Goal: Information Seeking & Learning: Learn about a topic

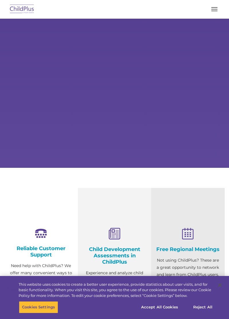
select select "MEDIUM"
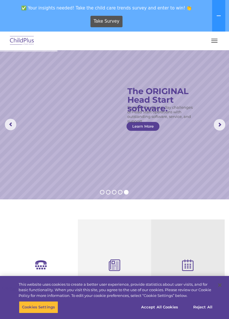
click at [214, 42] on span "button" at bounding box center [215, 42] width 6 height 1
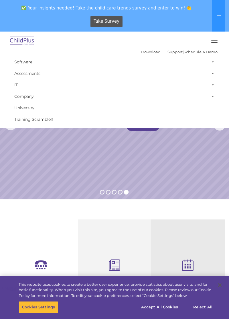
click at [41, 76] on link "Assessments" at bounding box center [114, 73] width 206 height 11
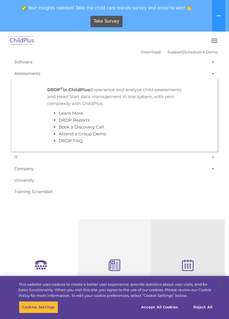
click at [93, 92] on p "DRDP © in ChildPlus: Experience and analyze child assessments and Head Start da…" at bounding box center [114, 96] width 135 height 21
click at [70, 129] on link "Book a Discovery Call" at bounding box center [81, 126] width 45 height 5
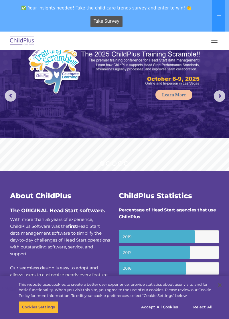
click at [216, 15] on button at bounding box center [218, 16] width 13 height 32
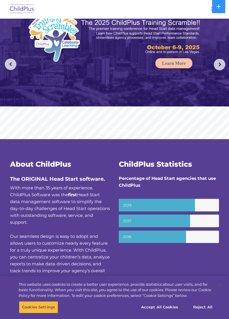
click at [20, 5] on img at bounding box center [22, 9] width 27 height 13
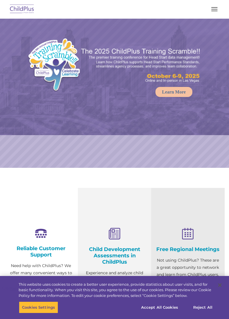
select select "MEDIUM"
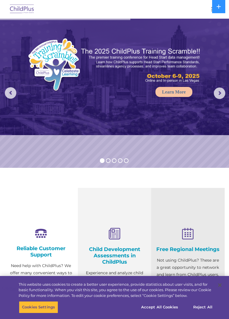
click at [219, 4] on button at bounding box center [218, 6] width 13 height 13
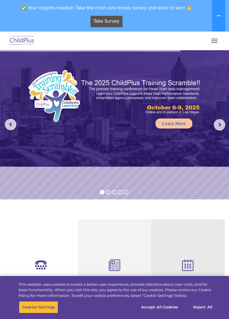
click at [221, 14] on icon at bounding box center [219, 15] width 5 height 5
